Goal: Information Seeking & Learning: Learn about a topic

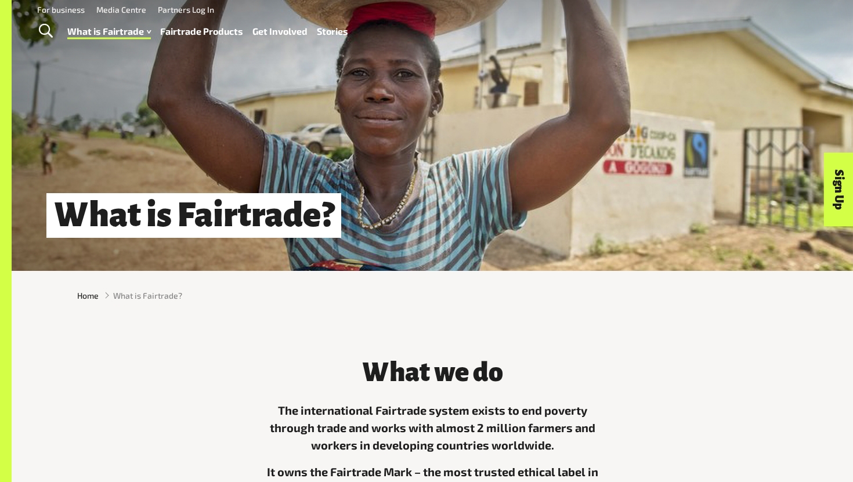
scroll to position [281, 0]
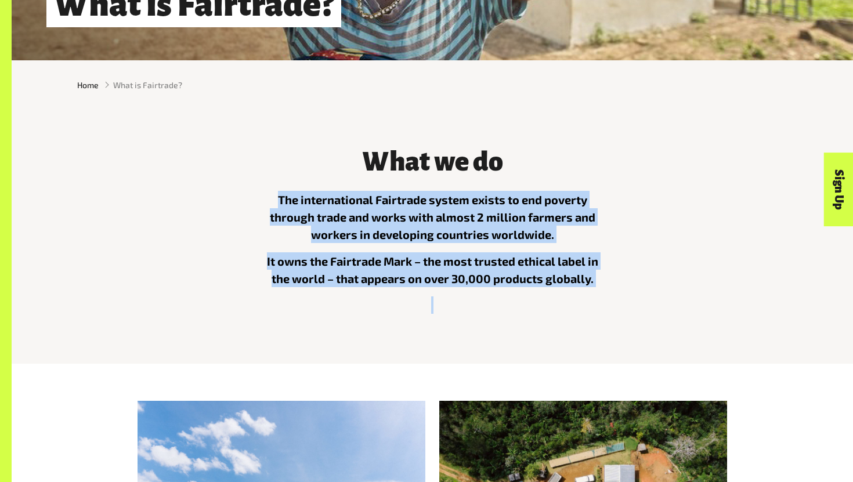
drag, startPoint x: 278, startPoint y: 198, endPoint x: 704, endPoint y: 316, distance: 441.7
click at [704, 316] on div "What we do The international Fairtrade system exists to end poverty through tra…" at bounding box center [432, 228] width 724 height 190
copy div "The international Fairtrade system exists to end poverty through trade and work…"
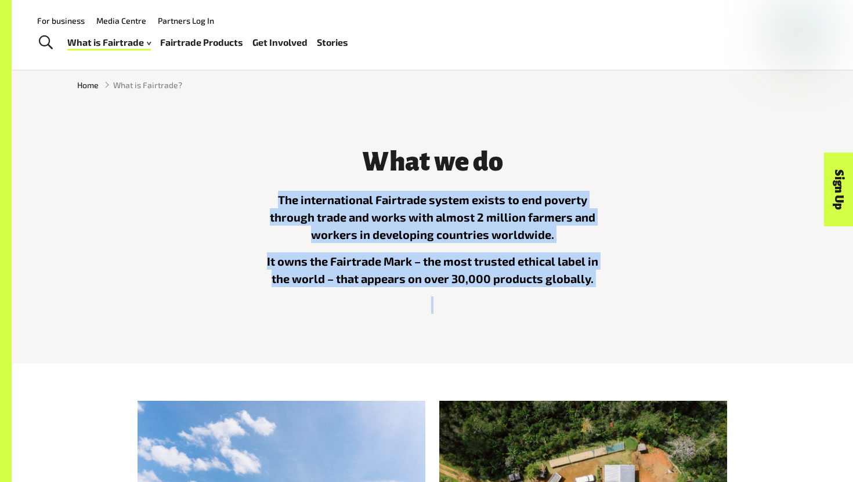
copy div "The international Fairtrade system exists to end poverty through trade and work…"
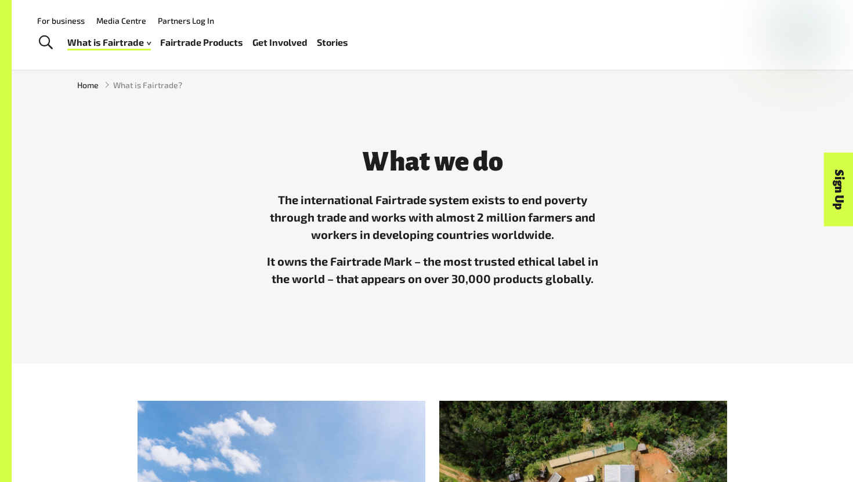
click at [316, 106] on div "Home What is Fairtrade?" at bounding box center [432, 84] width 841 height 49
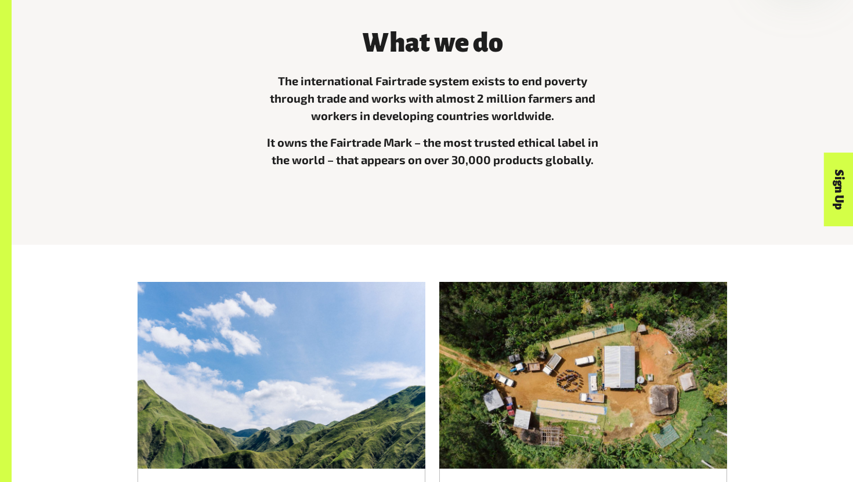
scroll to position [633, 0]
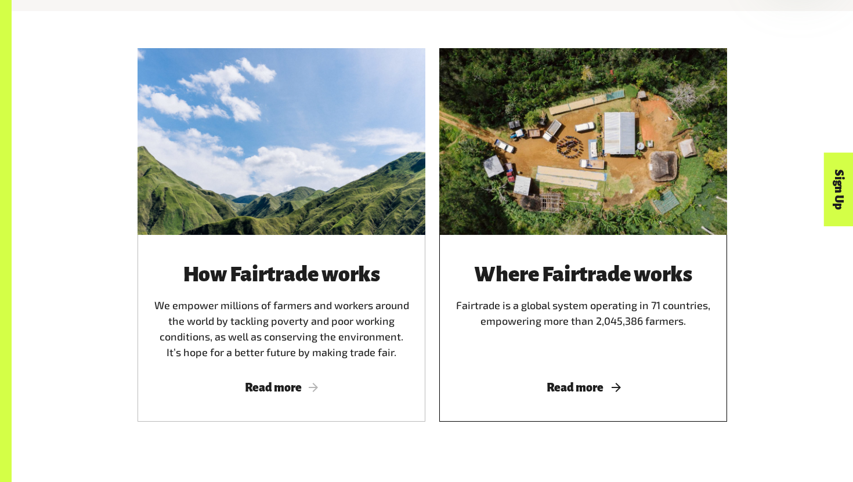
click at [569, 387] on span "Read more" at bounding box center [583, 387] width 260 height 13
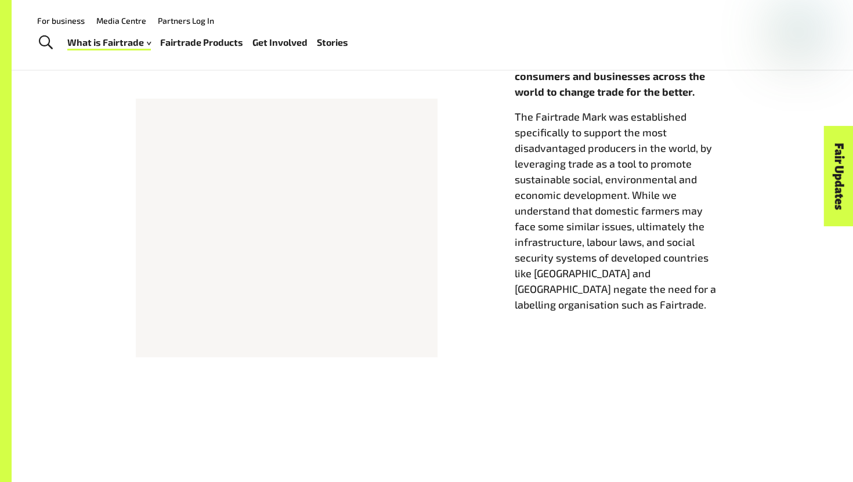
scroll to position [358, 0]
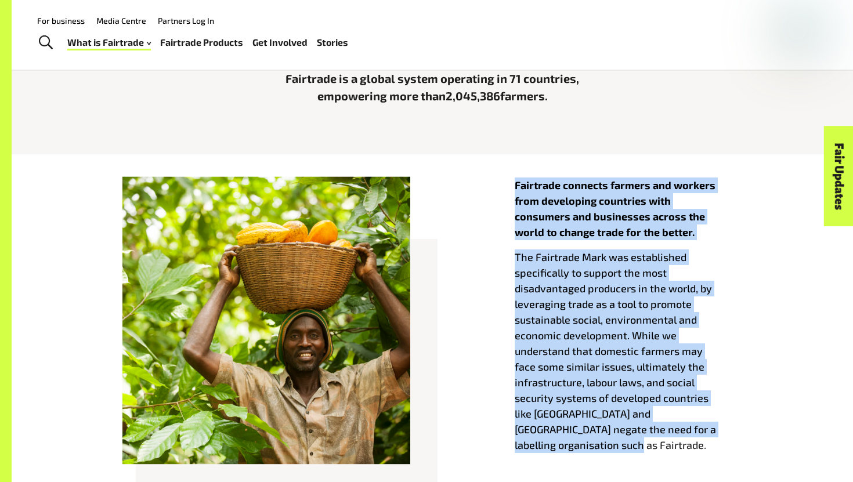
drag, startPoint x: 515, startPoint y: 187, endPoint x: 707, endPoint y: 443, distance: 319.8
click at [708, 443] on div "Fairtrade connects farmers and workers from developing countries with consumers…" at bounding box center [627, 327] width 227 height 300
copy div "Fairtrade connects farmers and workers from developing countries with consumers…"
